Goal: Task Accomplishment & Management: Complete application form

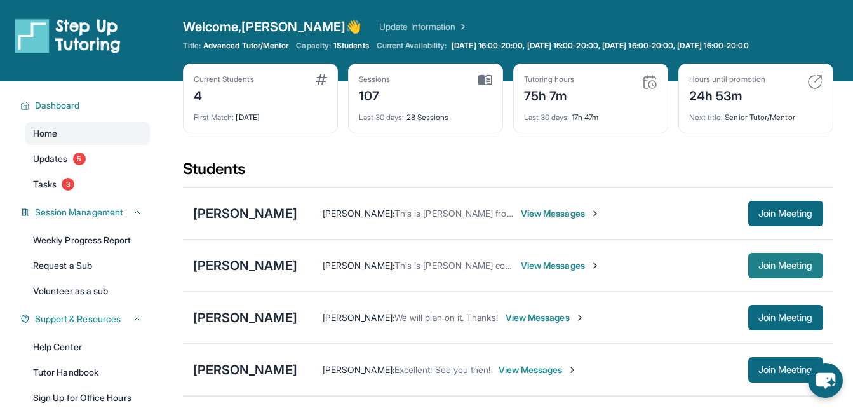
click at [792, 263] on span "Join Meeting" at bounding box center [785, 266] width 55 height 8
click at [770, 262] on span "Join Meeting" at bounding box center [785, 266] width 55 height 8
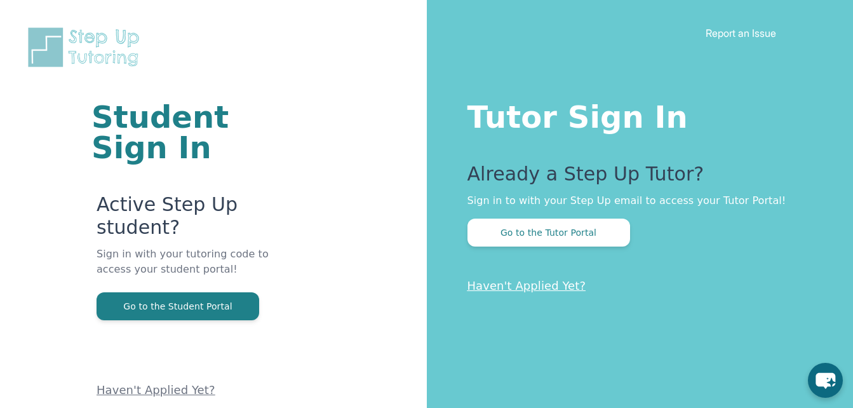
click at [775, 277] on p "Haven't Applied Yet?" at bounding box center [634, 286] width 335 height 18
